Goal: Task Accomplishment & Management: Use online tool/utility

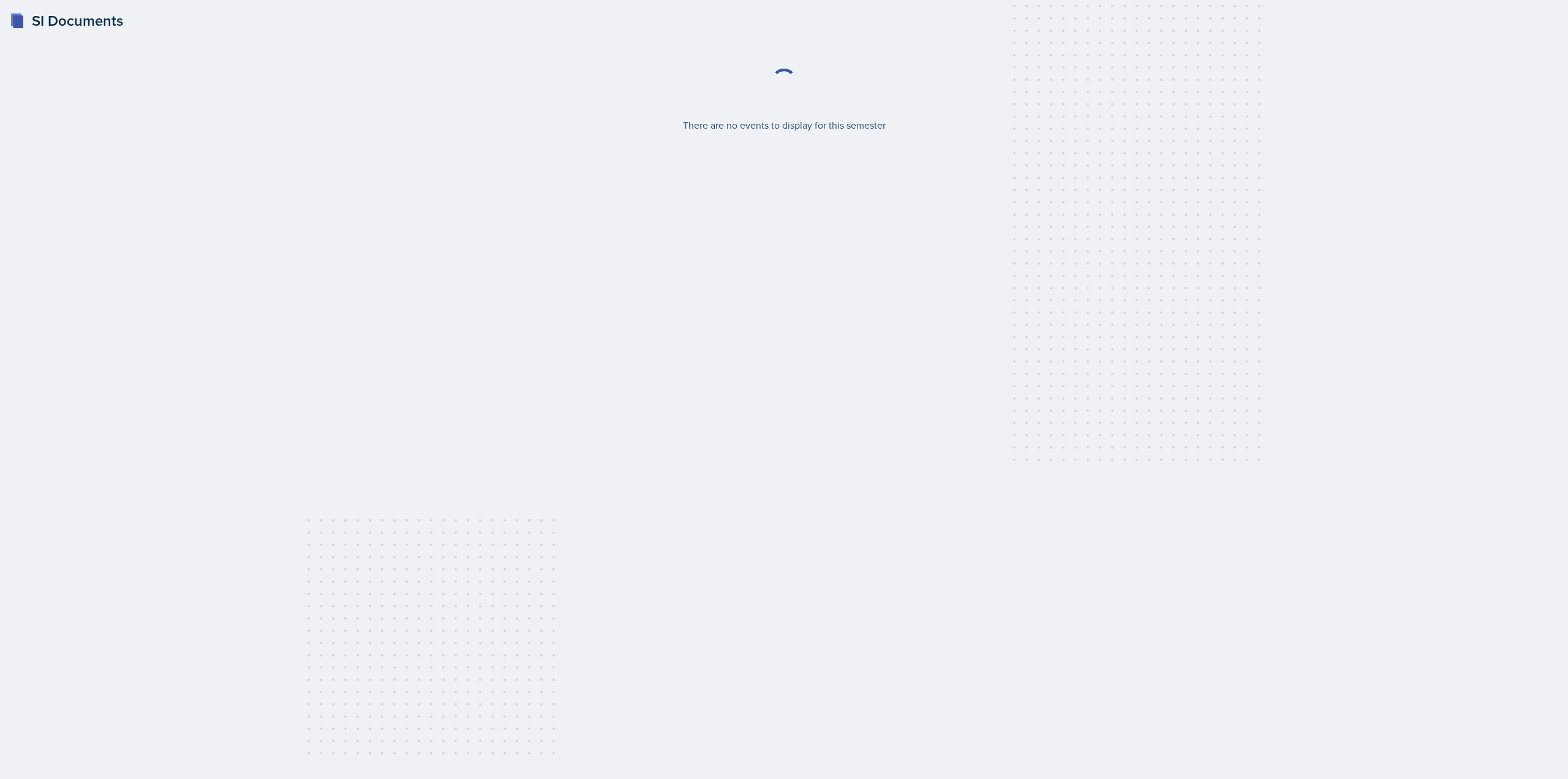
select select "2bed604d-1099-4043-b1bc-2365e8740244"
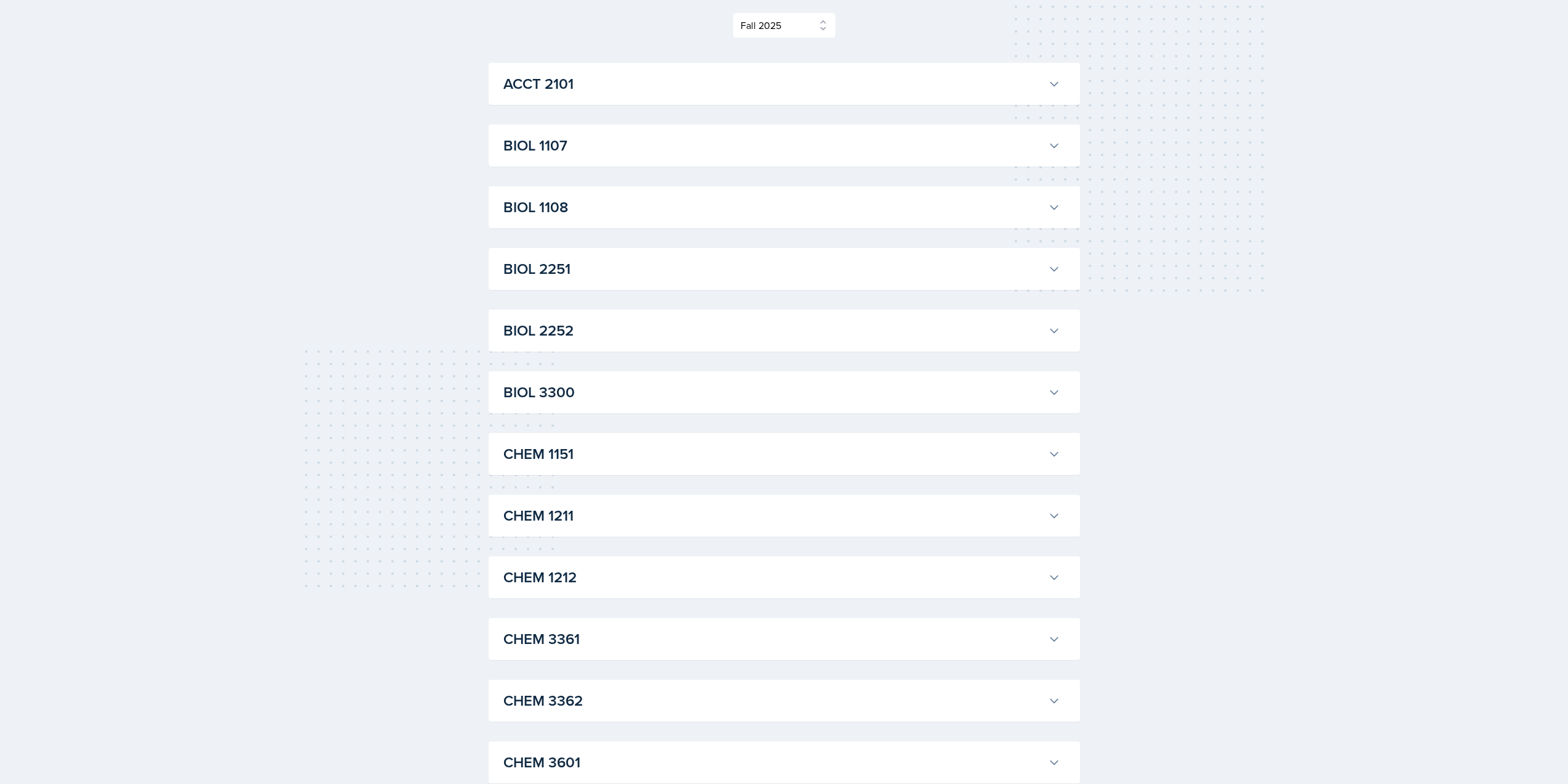
scroll to position [189, 0]
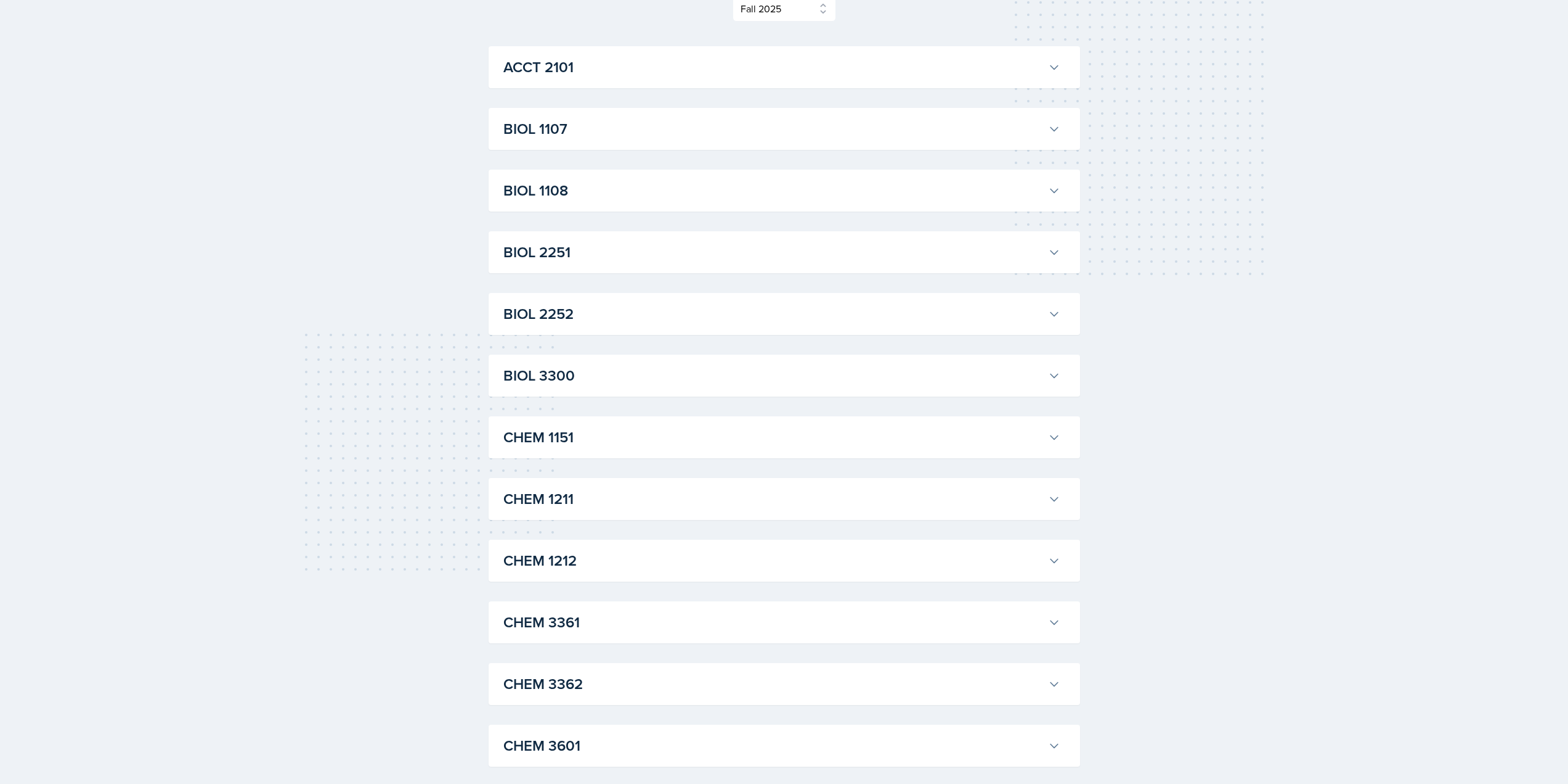
click at [708, 480] on div "CHEM 1211 [PERSON_NAME] Professor: [PERSON_NAME] Export to Google Calendar Recu…" at bounding box center [784, 499] width 592 height 42
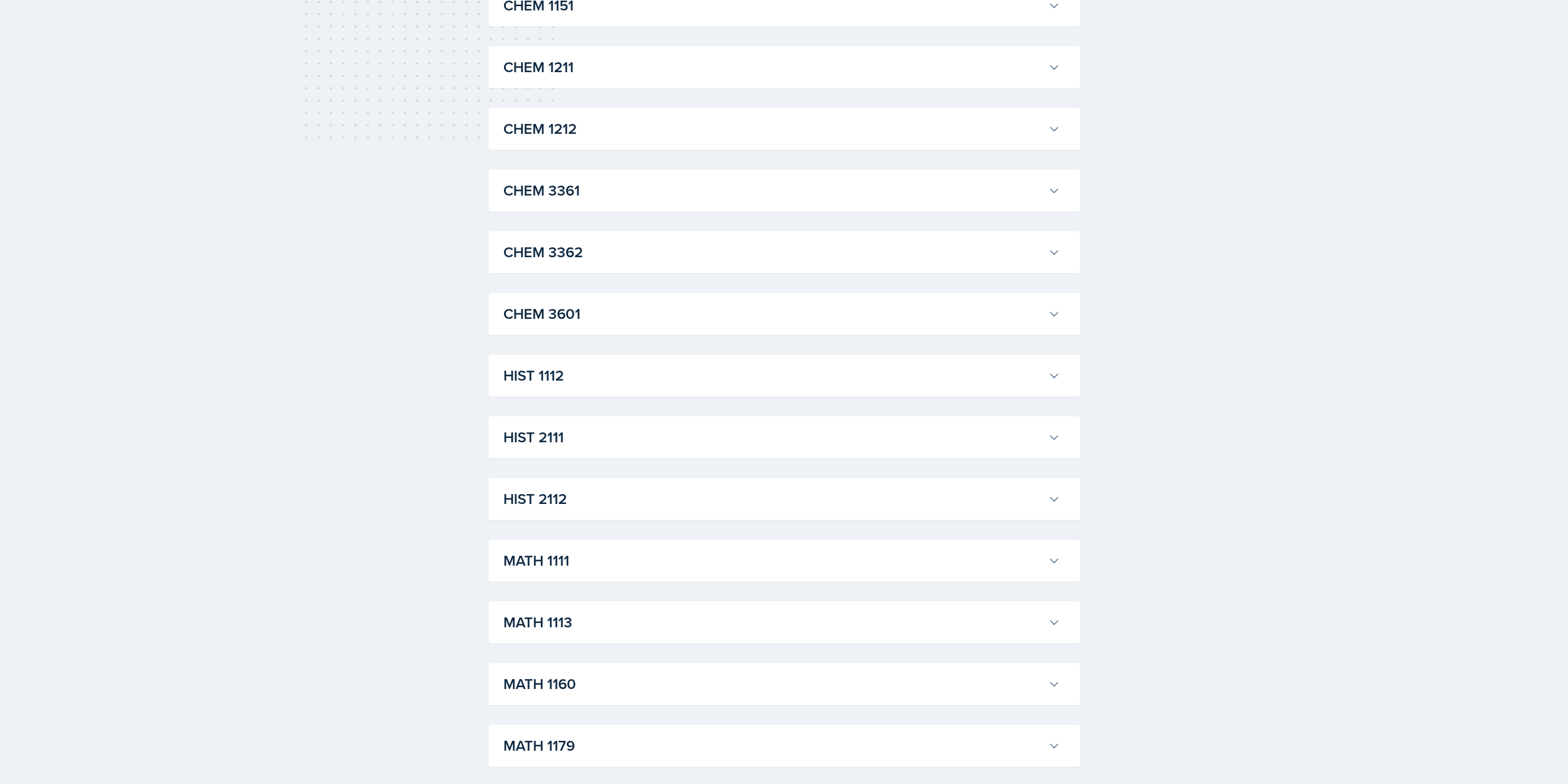
scroll to position [559, 0]
click at [638, 508] on h3 "HIST 2111" at bounding box center [773, 499] width 540 height 22
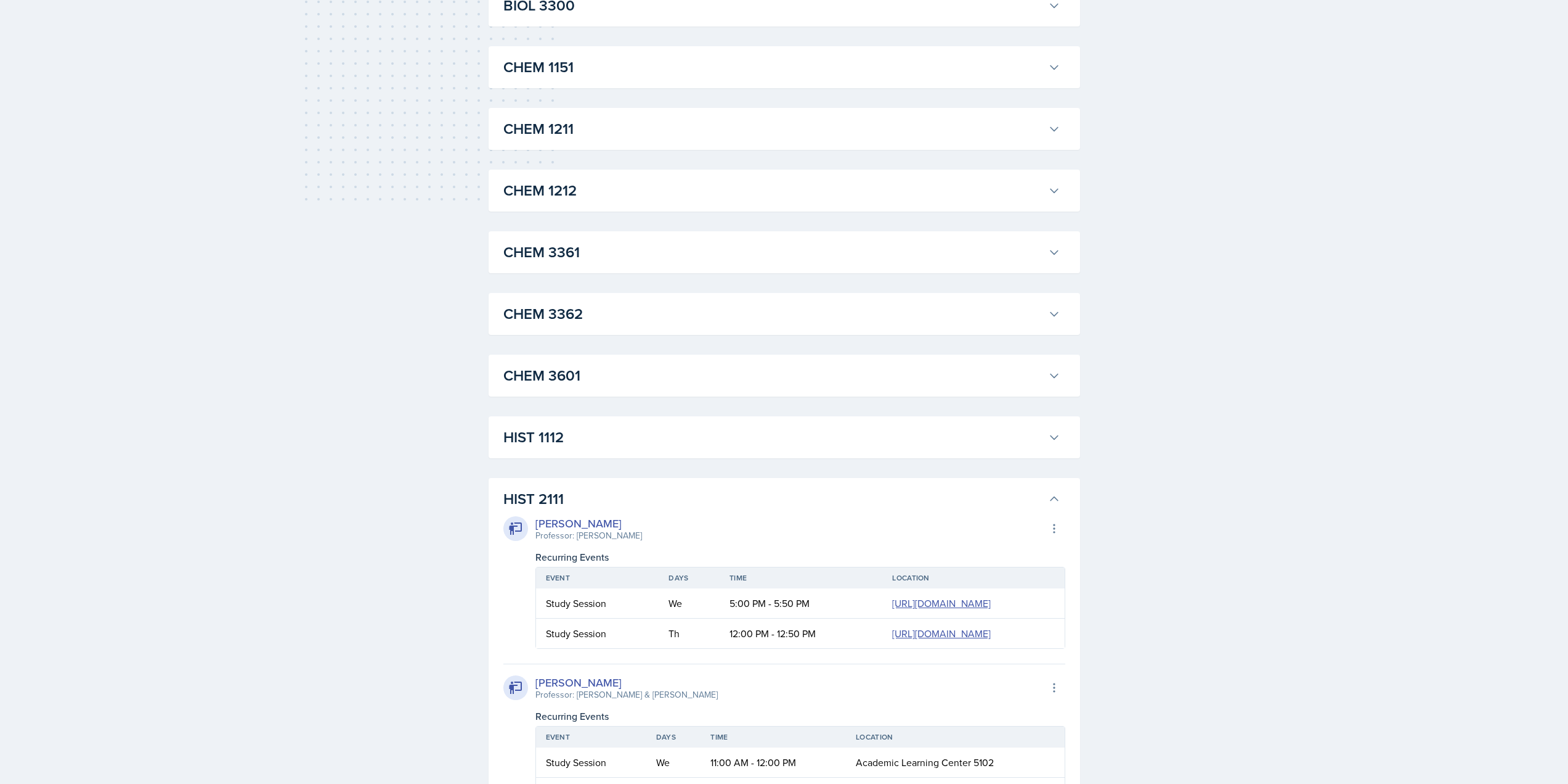
click at [897, 487] on button "HIST 2111" at bounding box center [782, 499] width 562 height 27
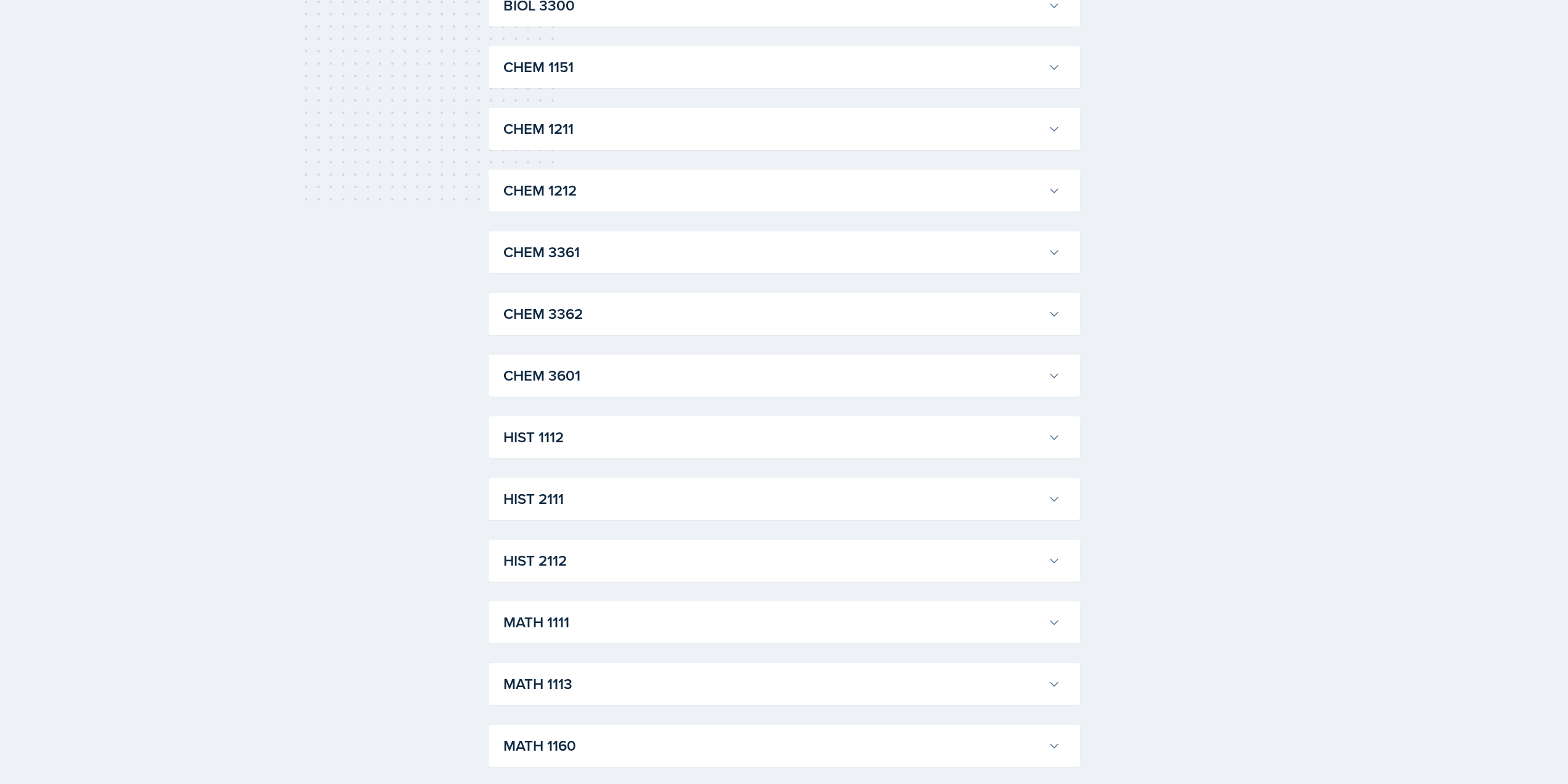
click at [717, 572] on h3 "HIST 2112" at bounding box center [773, 561] width 540 height 22
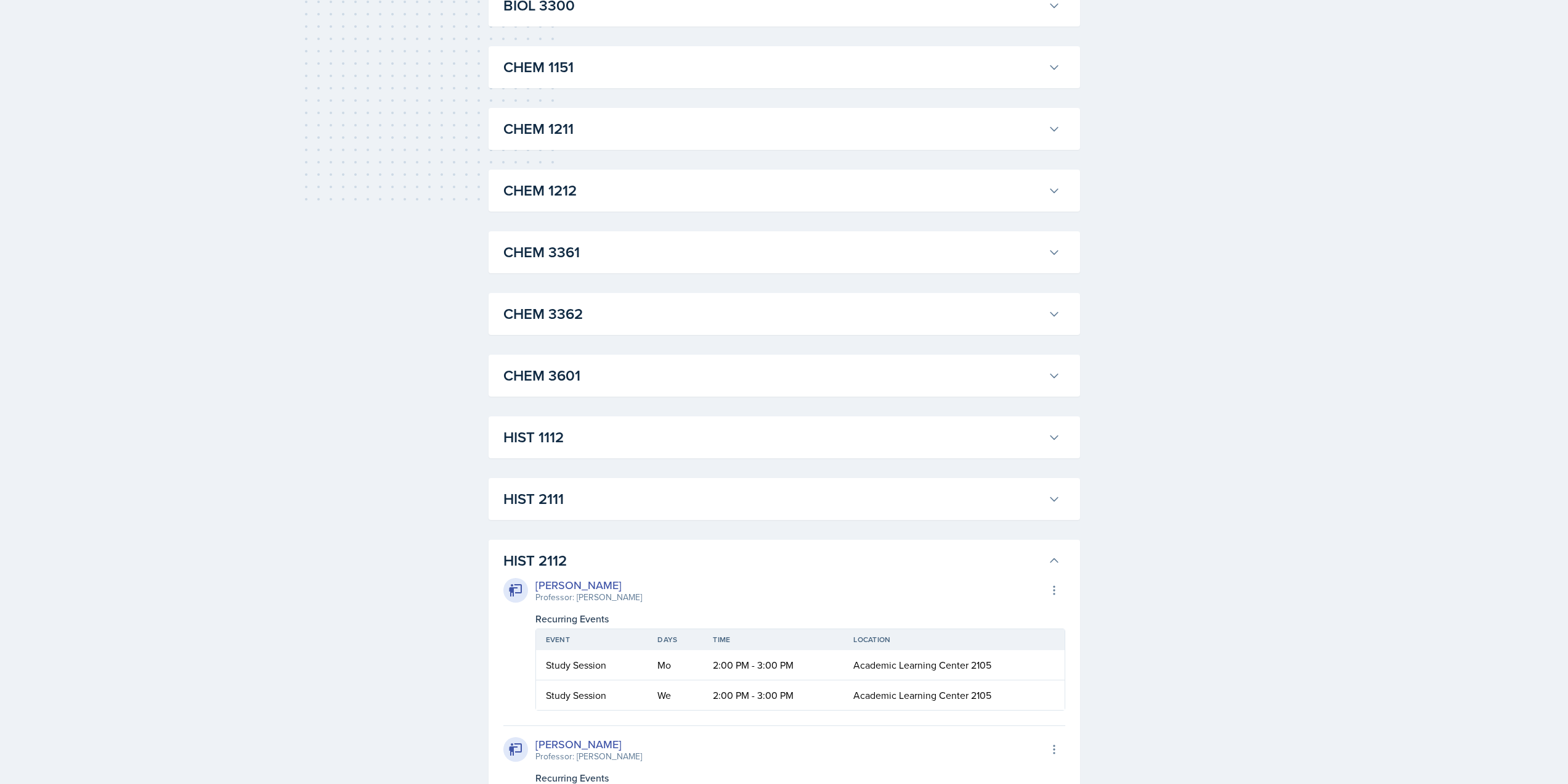
click at [717, 572] on h3 "HIST 2112" at bounding box center [773, 561] width 540 height 22
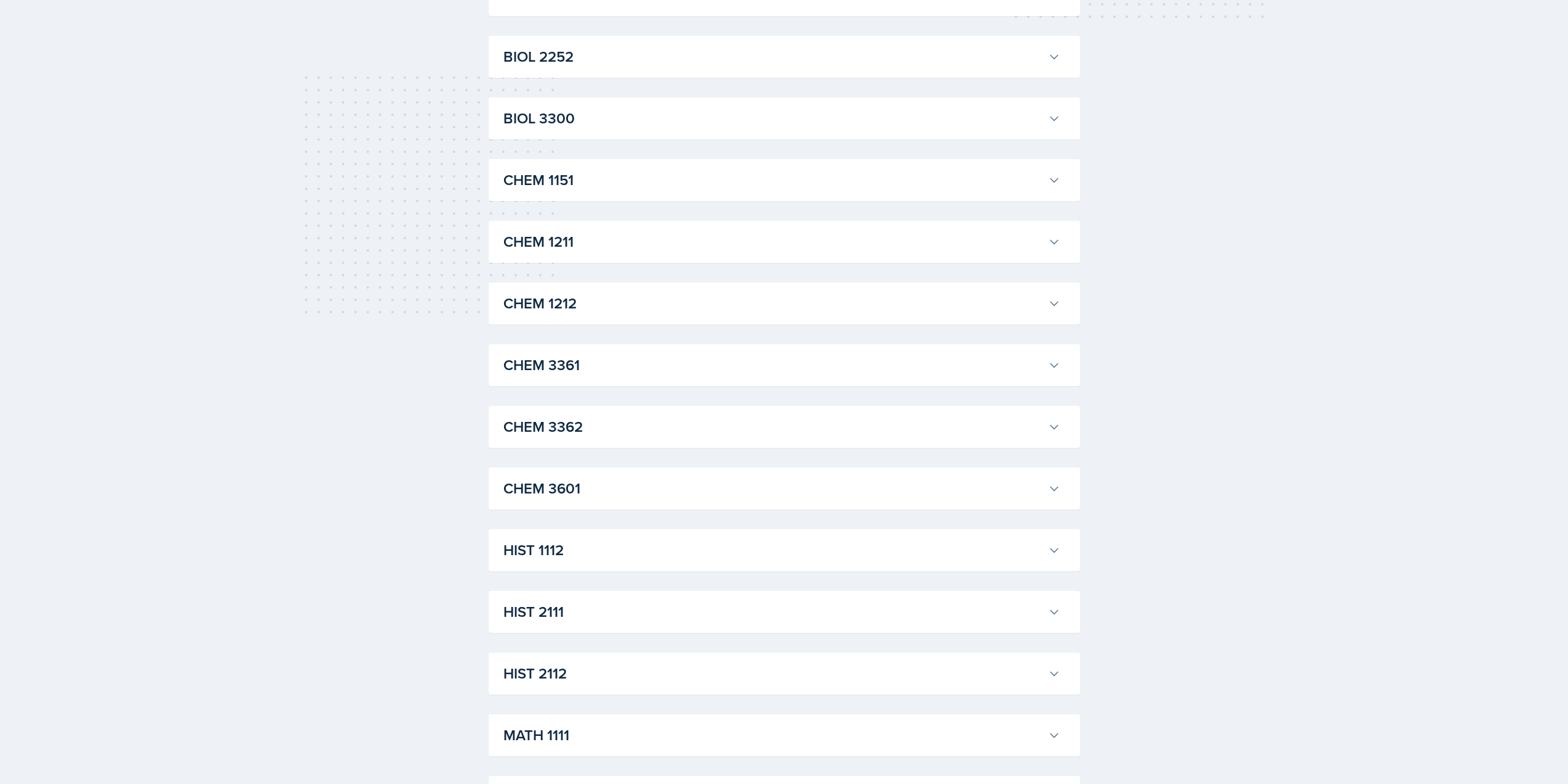
scroll to position [436, 0]
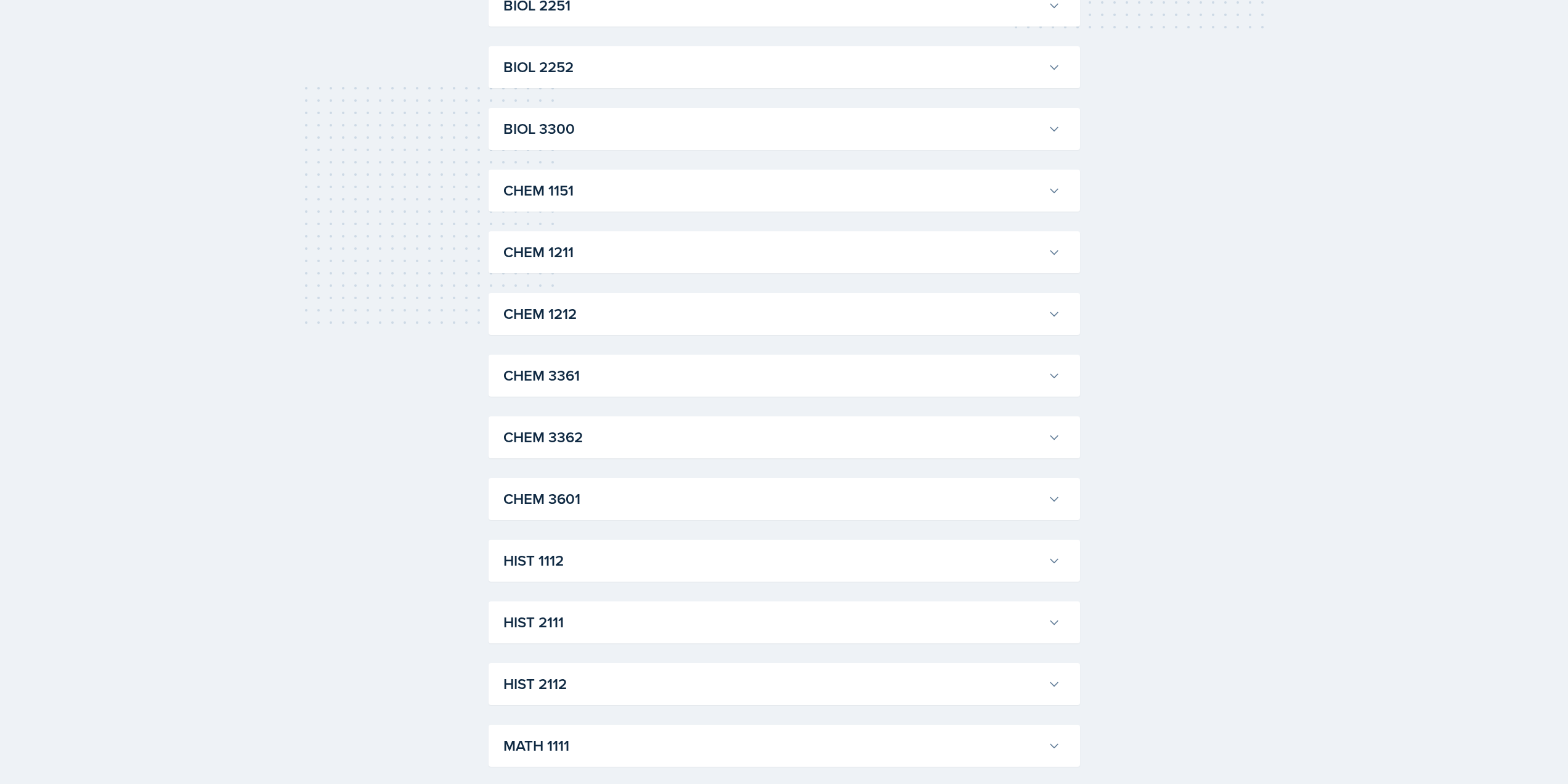
click at [668, 436] on h3 "CHEM 3362" at bounding box center [773, 437] width 540 height 22
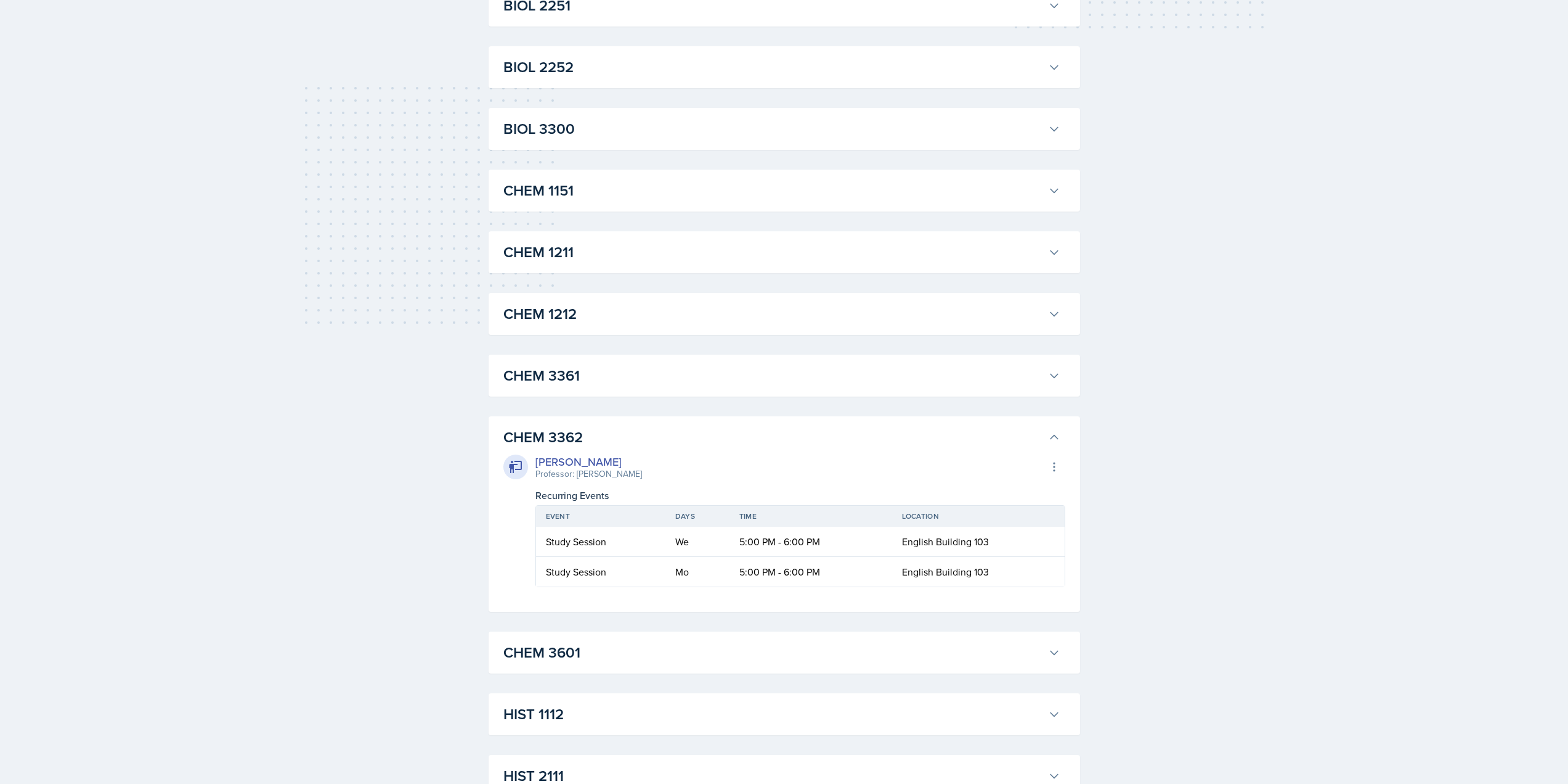
click at [867, 457] on div "[PERSON_NAME] Professor: [PERSON_NAME] Export to Google Calendar" at bounding box center [784, 466] width 562 height 27
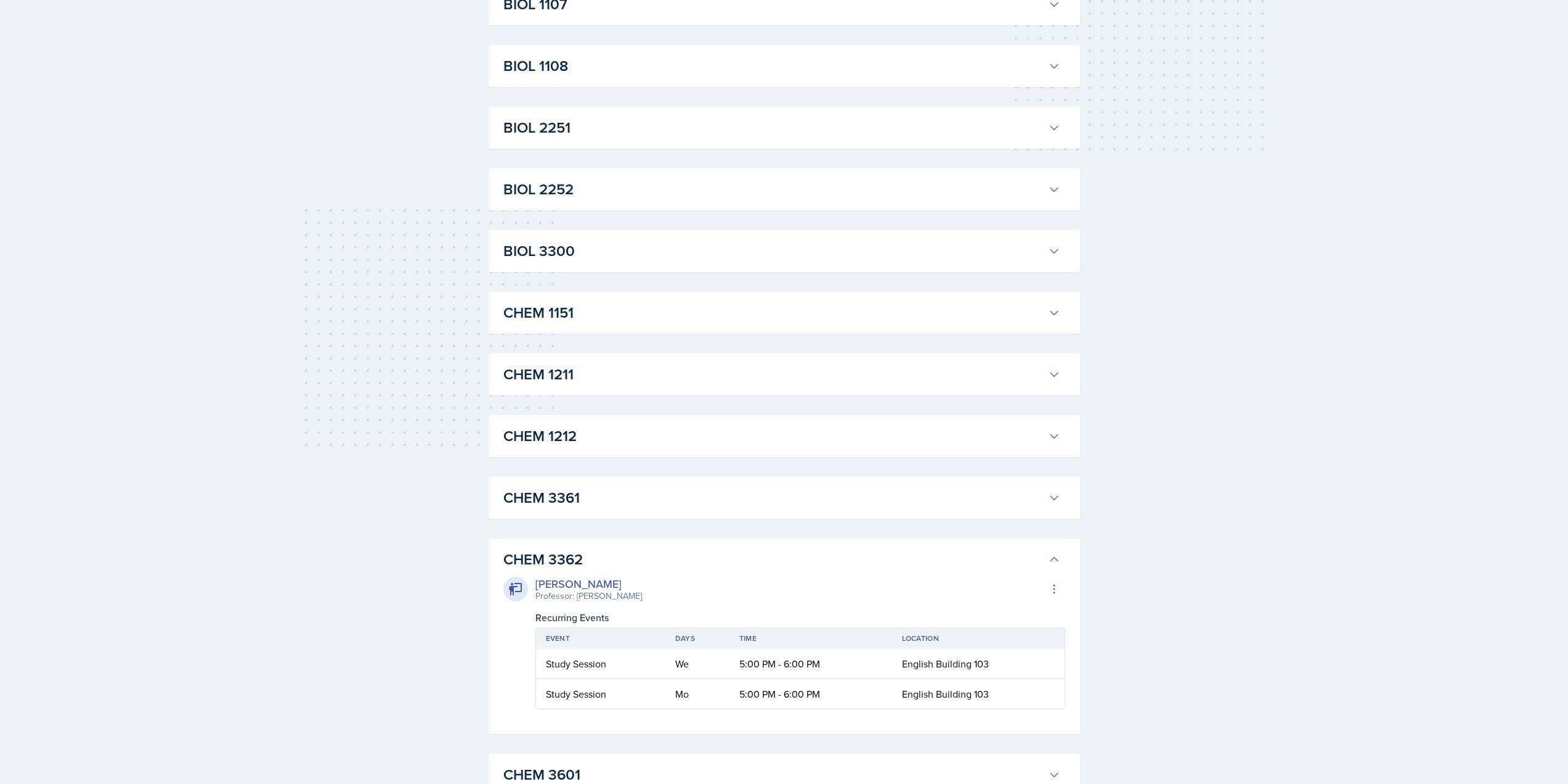
scroll to position [312, 0]
click at [622, 388] on button "CHEM 1211" at bounding box center [782, 375] width 562 height 27
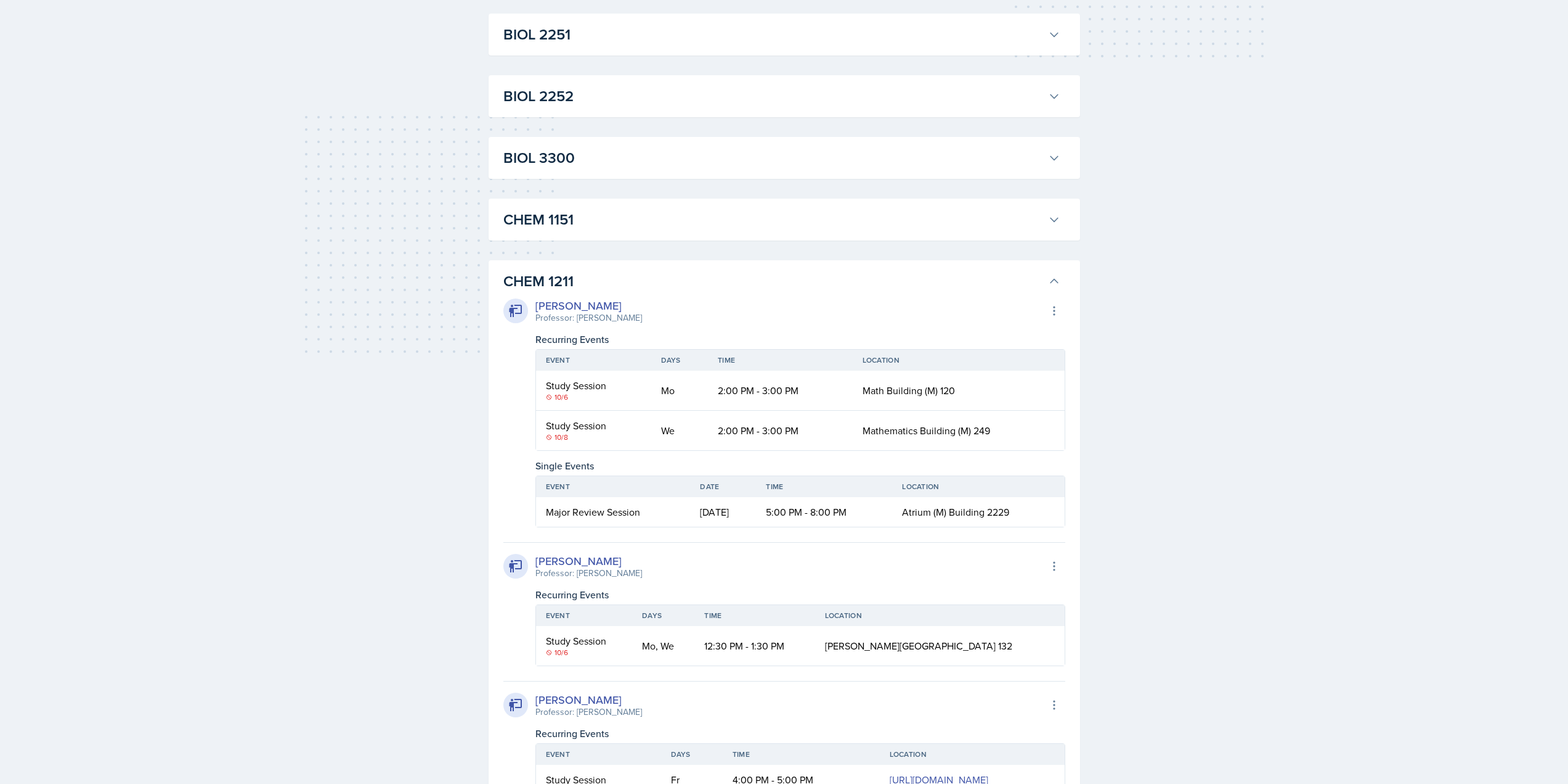
scroll to position [373, 0]
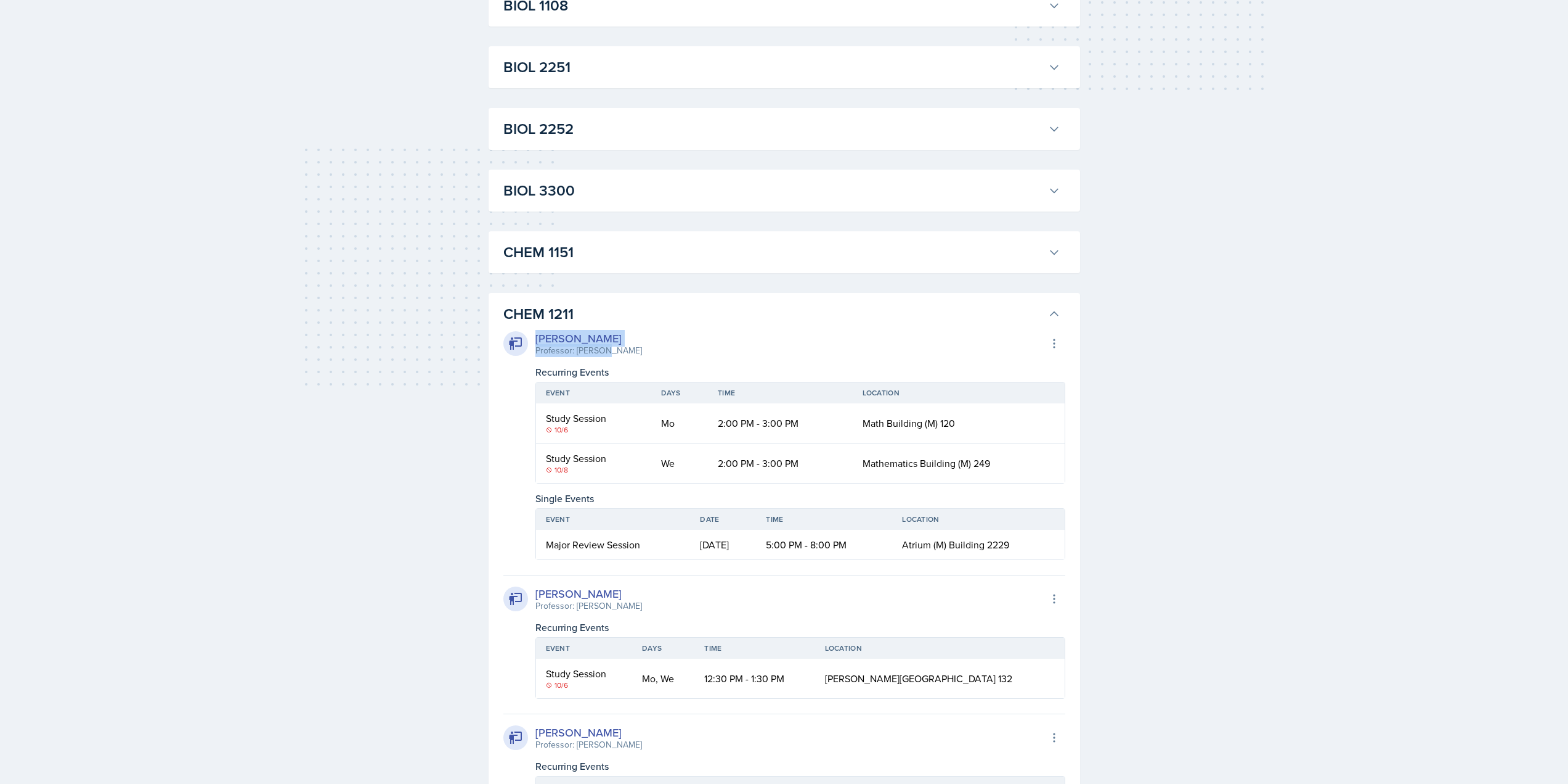
drag, startPoint x: 608, startPoint y: 348, endPoint x: 469, endPoint y: 356, distance: 139.2
click at [844, 335] on div "[PERSON_NAME] Professor: [PERSON_NAME] Export to Google Calendar" at bounding box center [784, 343] width 562 height 27
